Goal: Browse casually

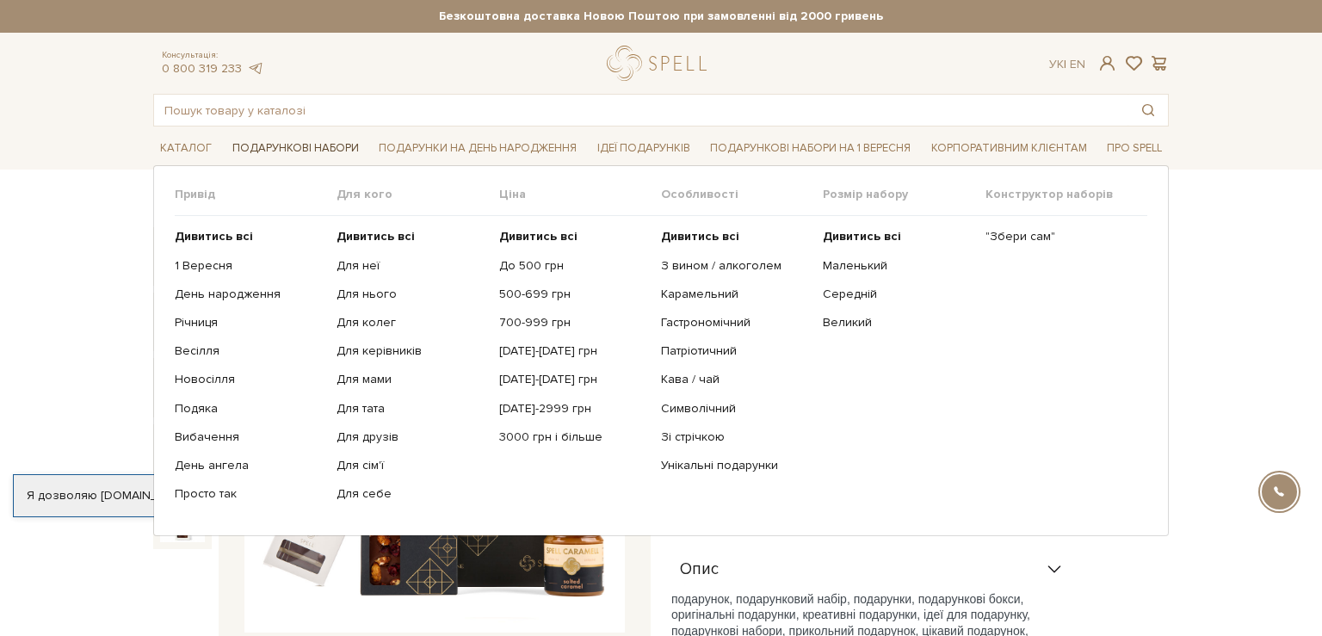
click at [324, 150] on link "Подарункові набори" at bounding box center [295, 148] width 140 height 27
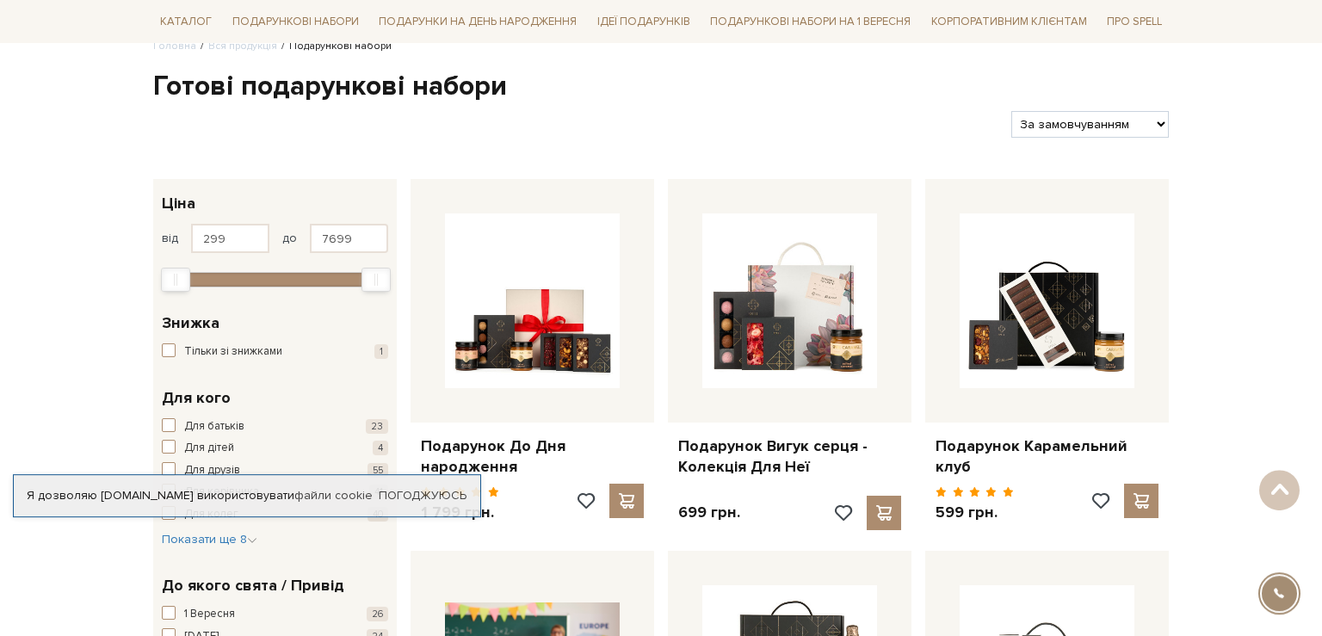
scroll to position [106, 0]
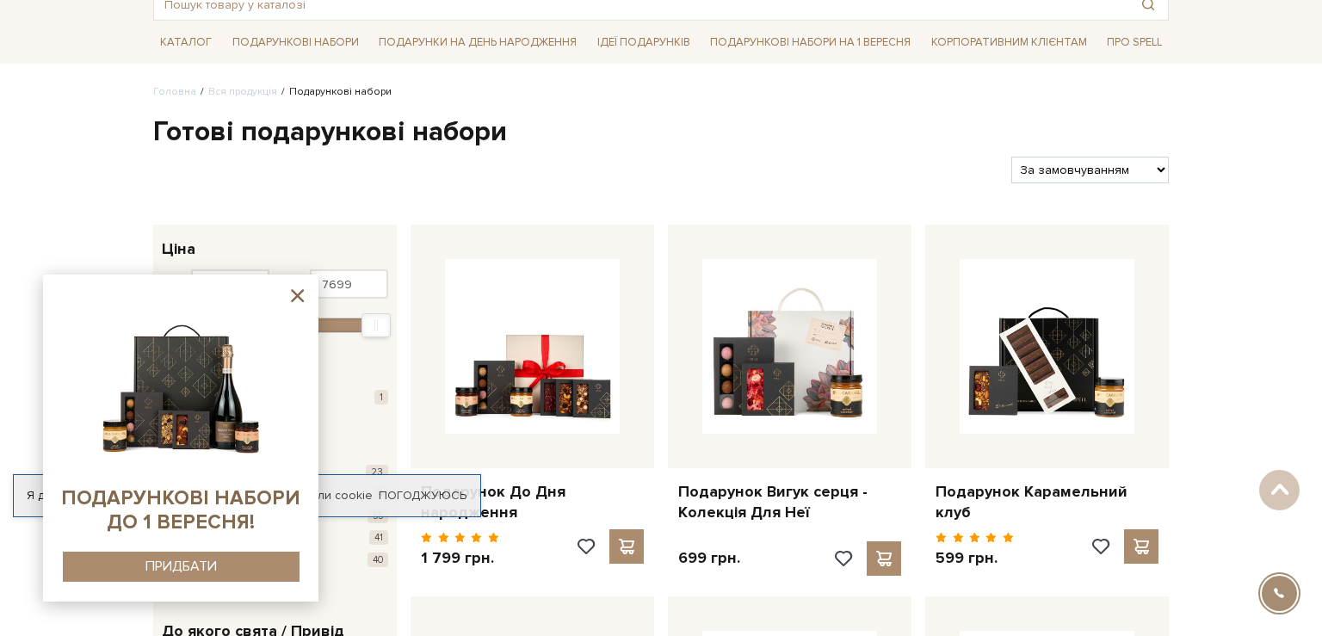
click at [309, 294] on sys-container-static at bounding box center [180, 438] width 275 height 327
click at [293, 287] on icon at bounding box center [298, 296] width 22 height 22
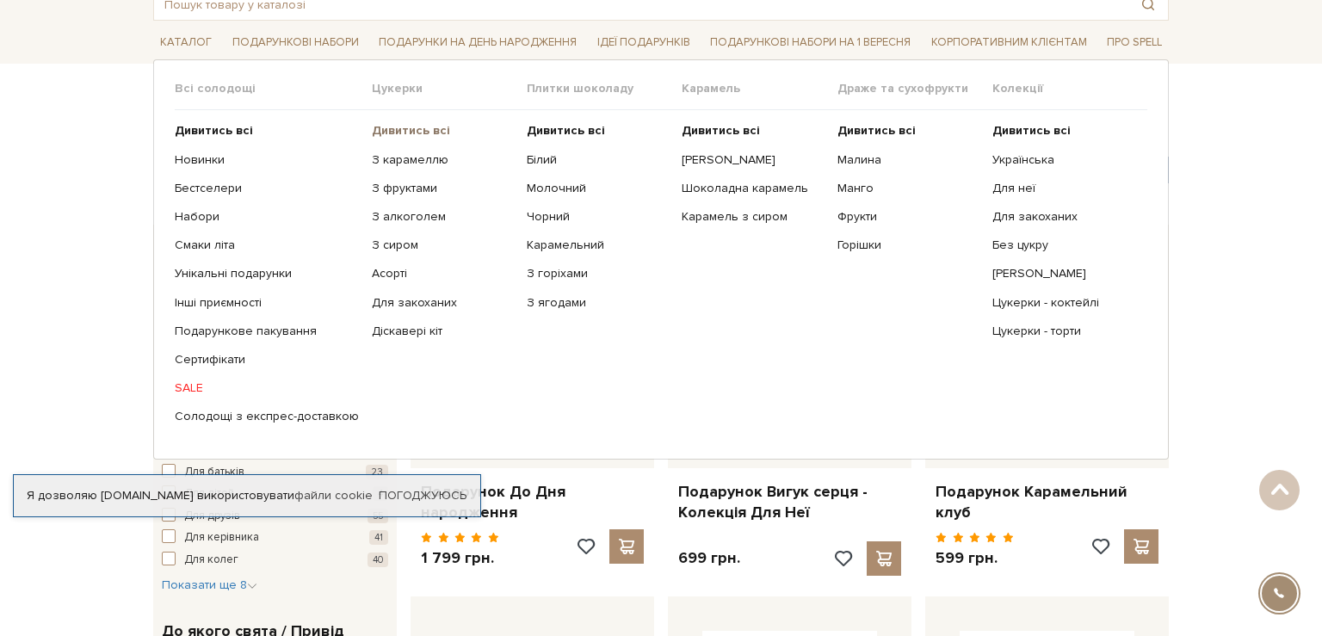
click at [402, 127] on b "Дивитись всі" at bounding box center [411, 130] width 78 height 15
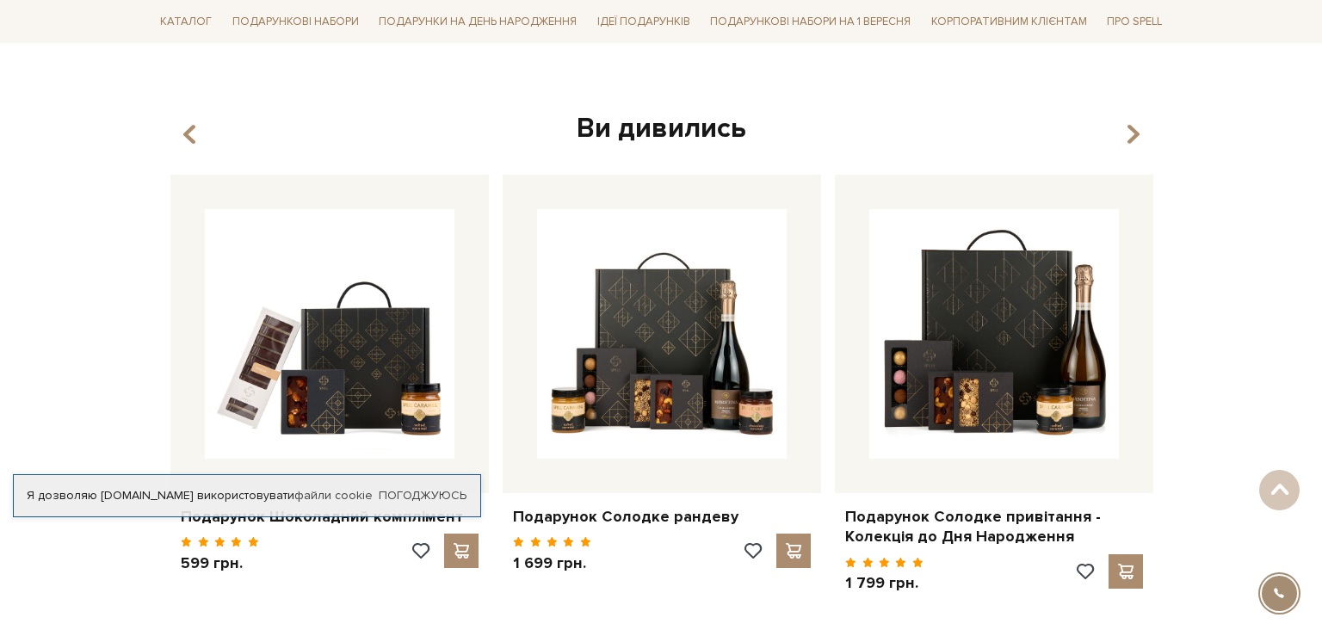
scroll to position [2089, 0]
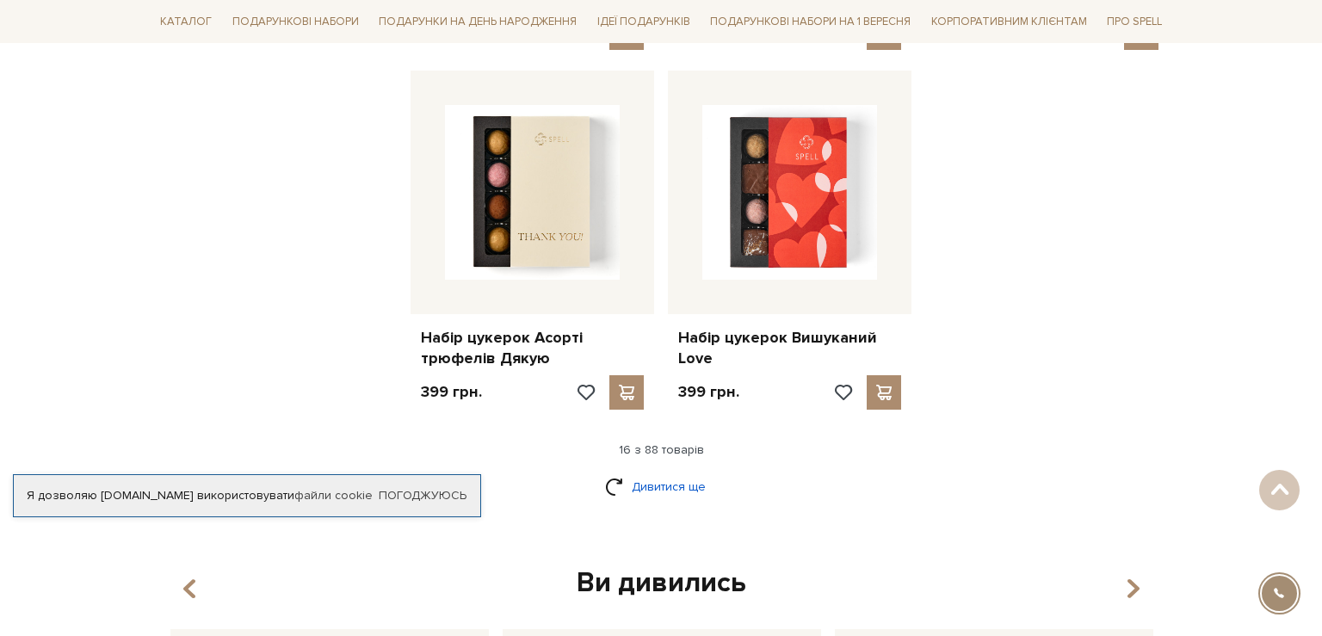
click at [622, 492] on link "Дивитися ще" at bounding box center [661, 487] width 112 height 30
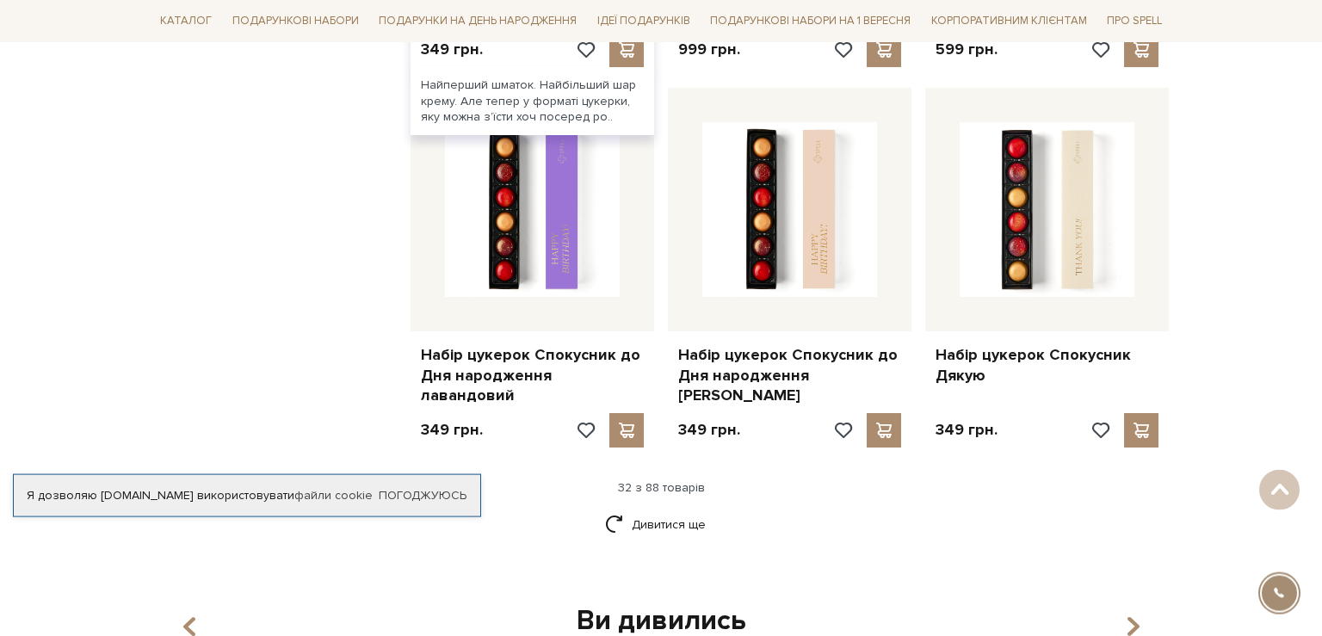
scroll to position [3998, 0]
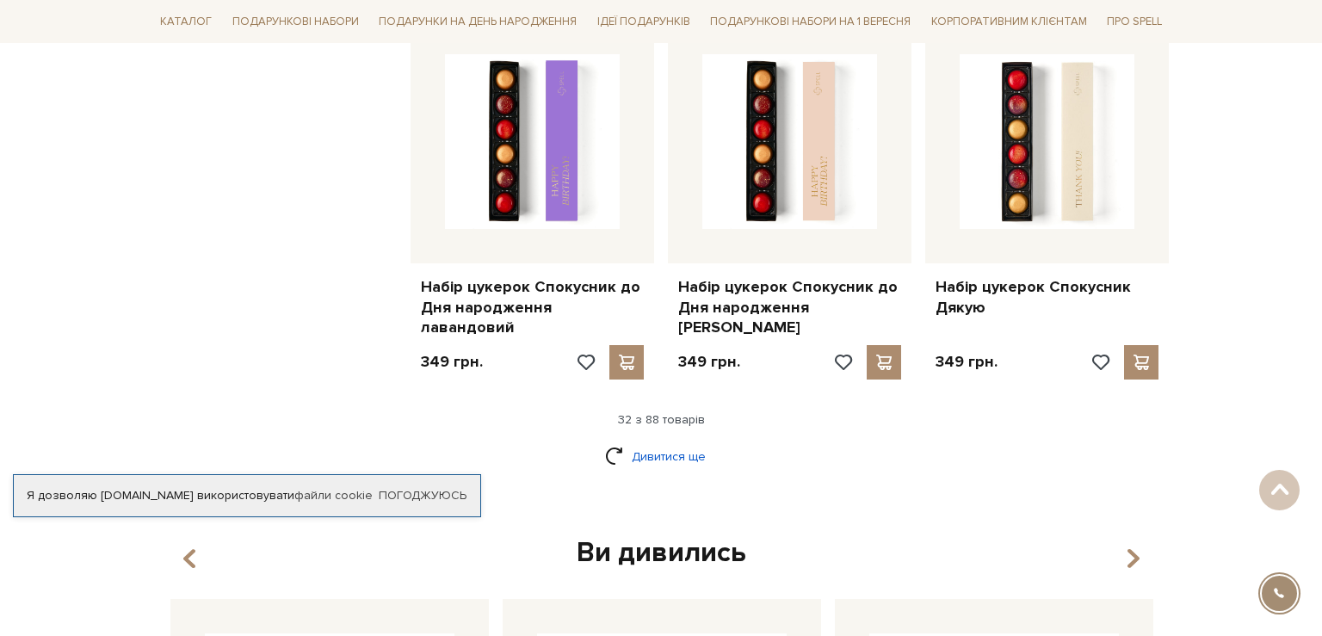
click at [680, 441] on link "Дивитися ще" at bounding box center [661, 456] width 112 height 30
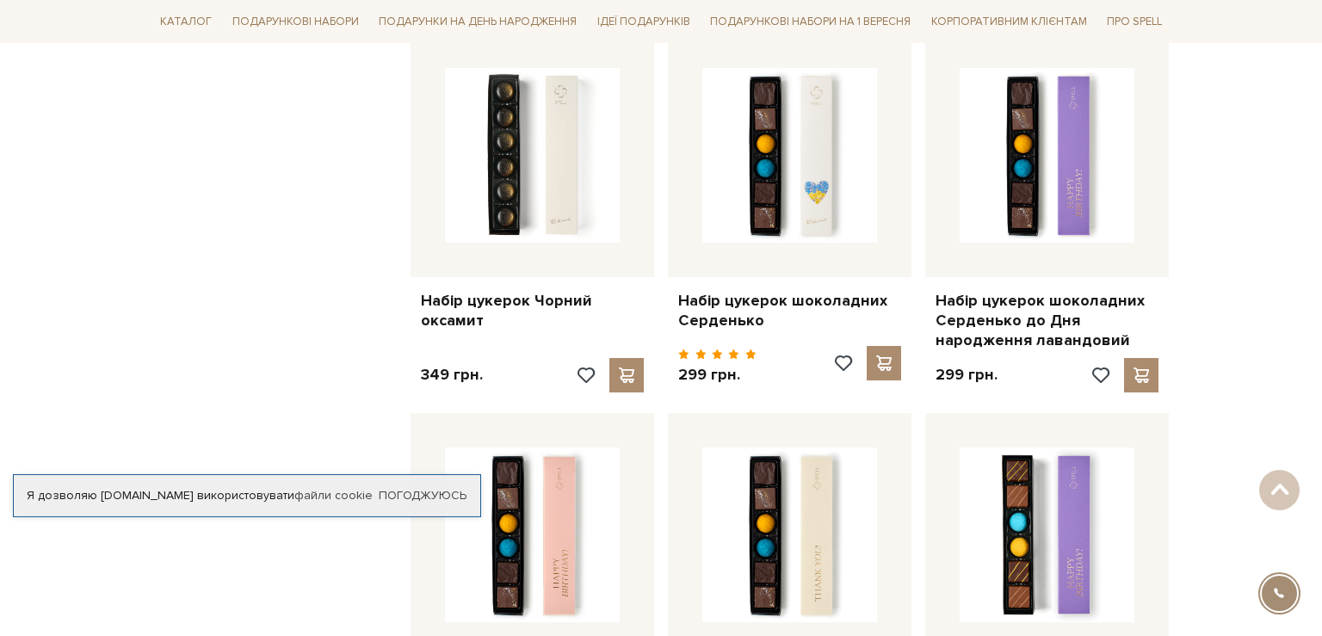
scroll to position [0, 0]
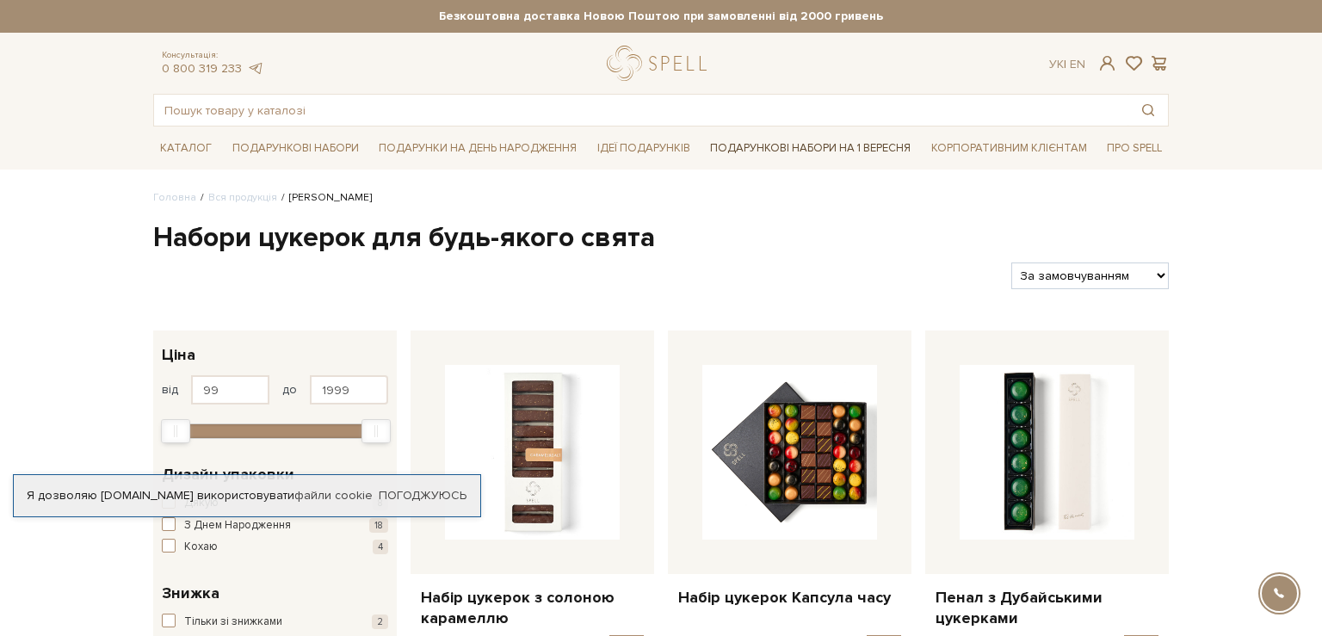
click at [871, 149] on link "Подарункові набори на 1 Вересня" at bounding box center [810, 147] width 214 height 29
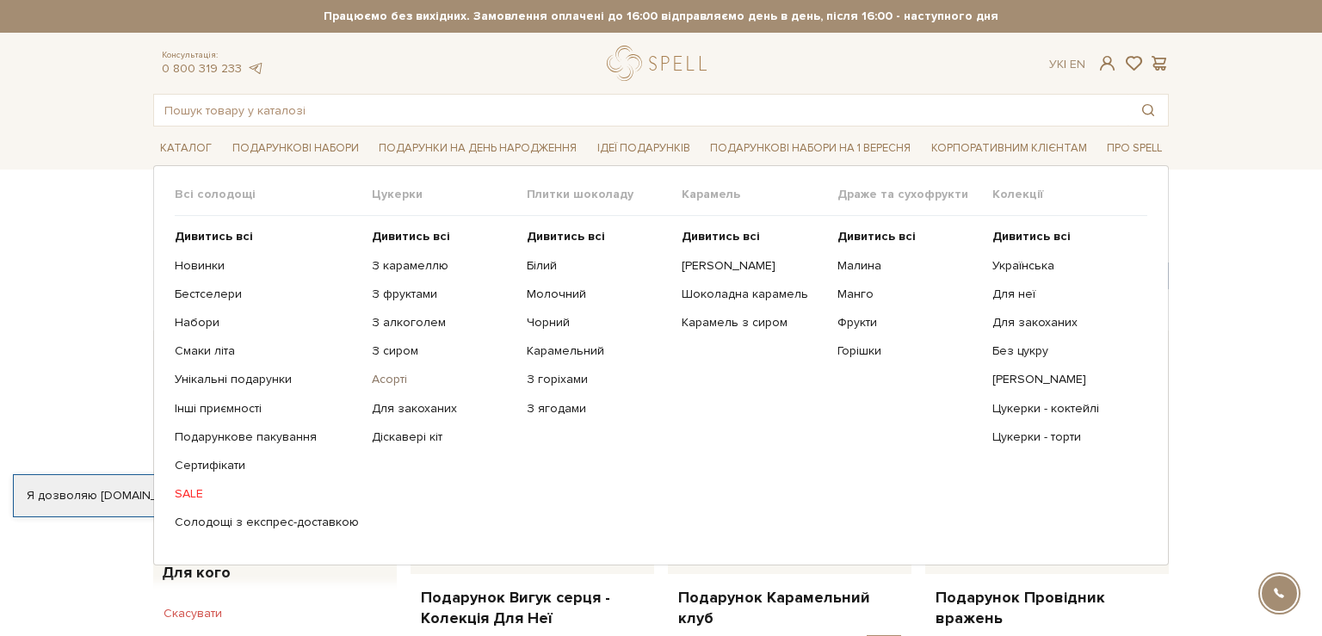
click at [388, 383] on link "Асорті" at bounding box center [443, 379] width 142 height 15
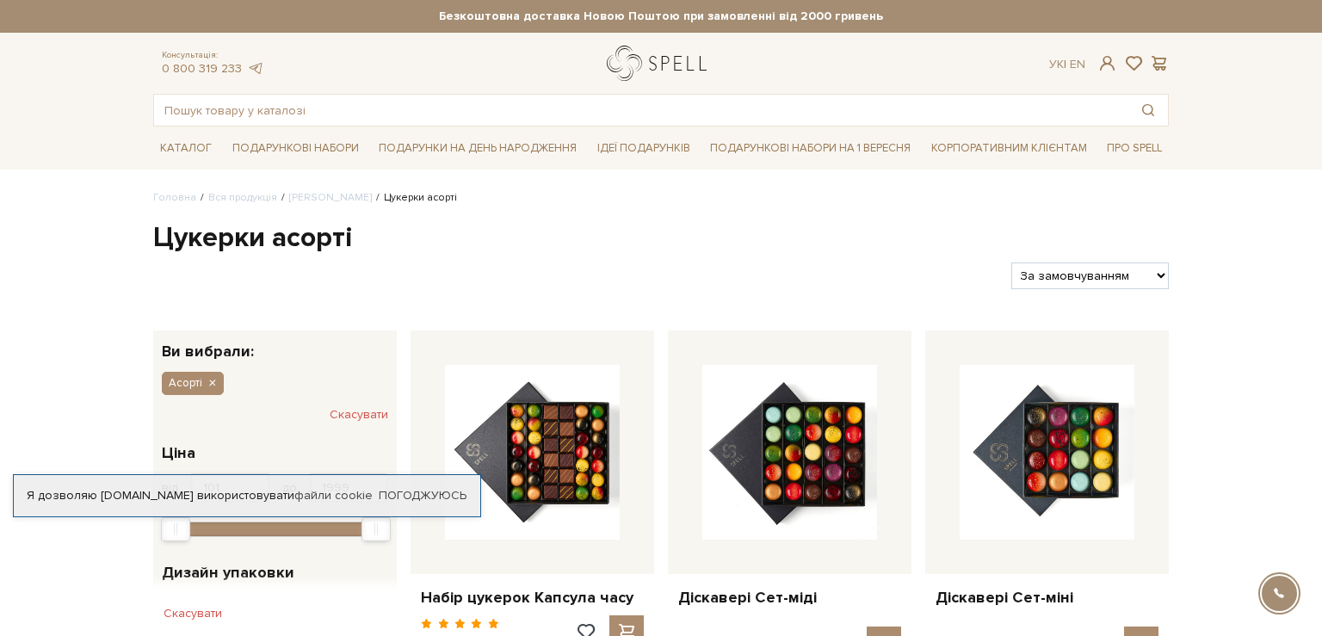
click at [648, 66] on link "logo" at bounding box center [661, 63] width 108 height 35
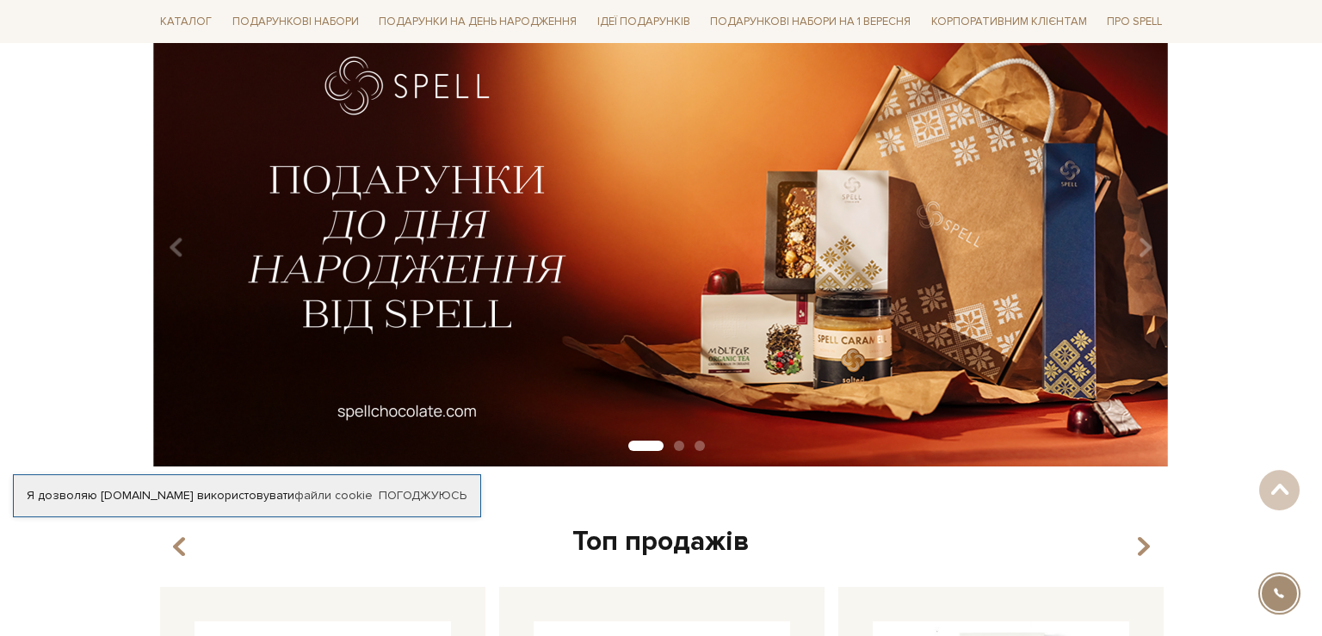
scroll to position [90, 0]
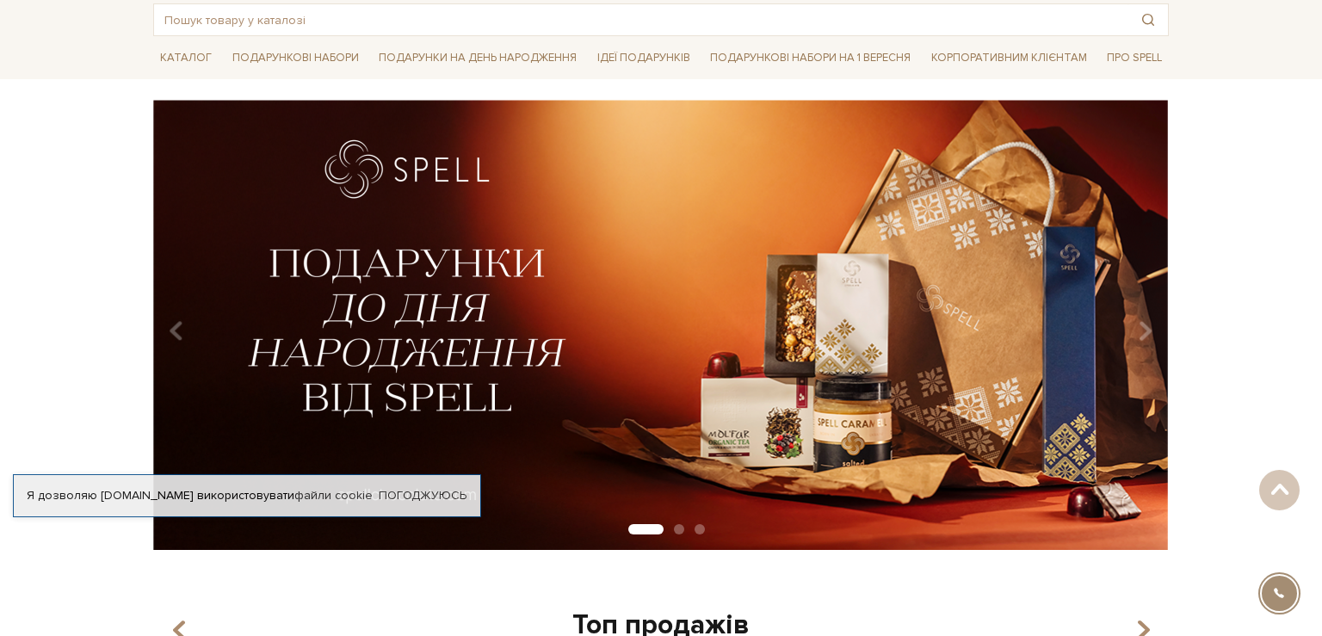
click at [962, 346] on img at bounding box center [660, 325] width 1015 height 450
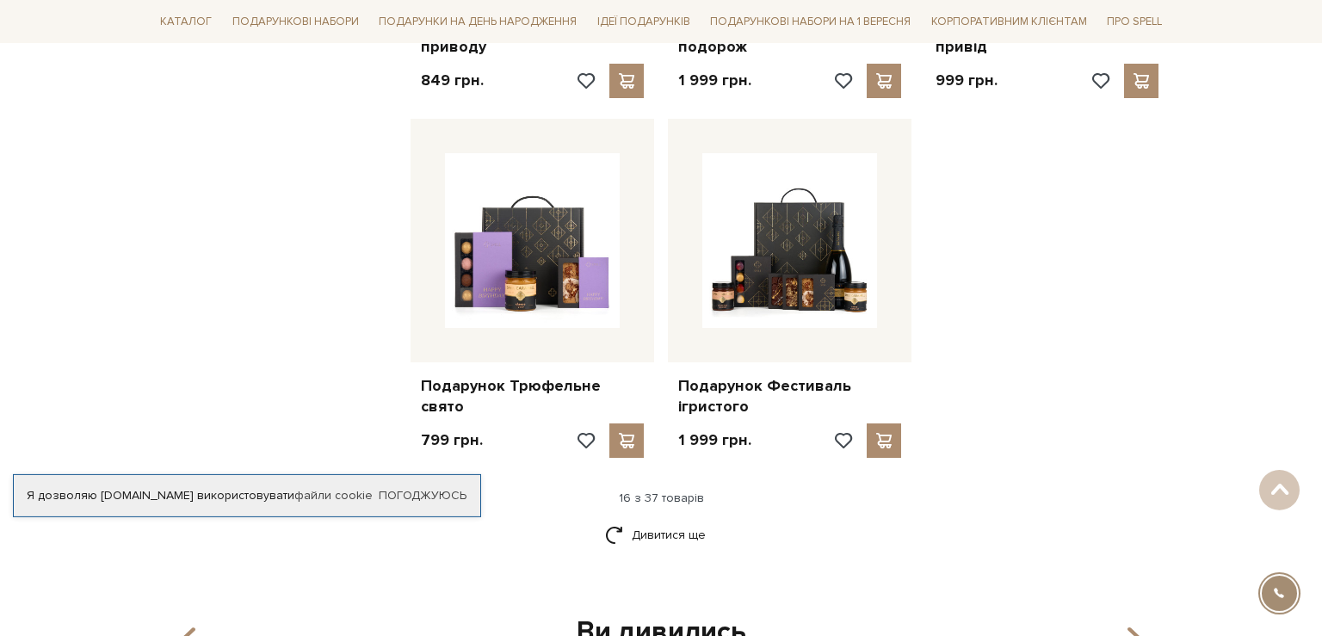
scroll to position [2089, 0]
